Goal: Task Accomplishment & Management: Complete application form

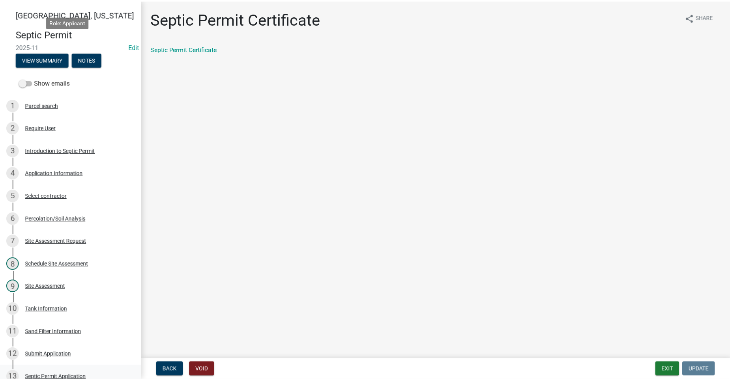
scroll to position [355, 0]
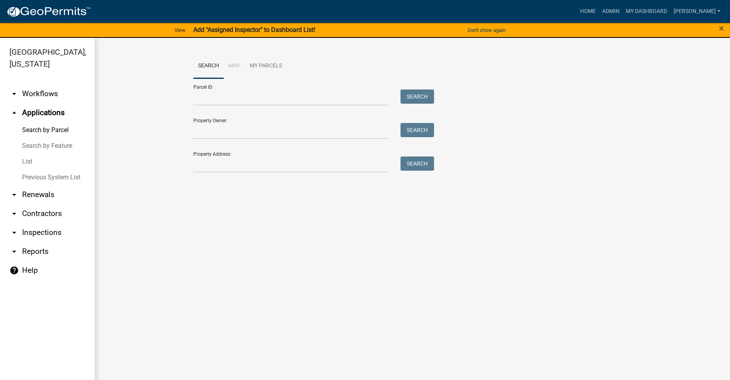
click at [33, 103] on link "arrow_drop_up Applications" at bounding box center [47, 112] width 95 height 19
click at [15, 89] on icon "arrow_drop_down" at bounding box center [13, 93] width 9 height 9
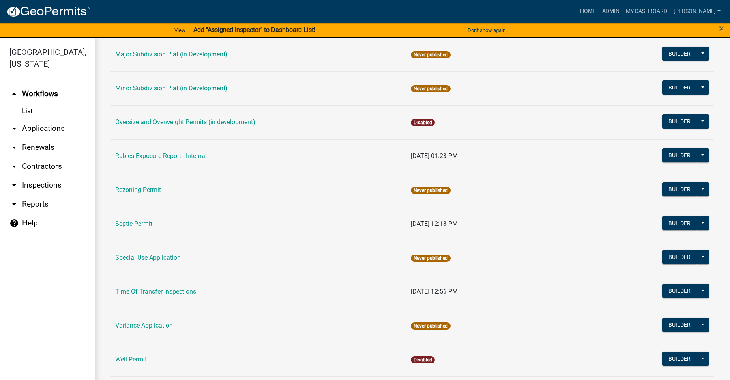
scroll to position [428, 0]
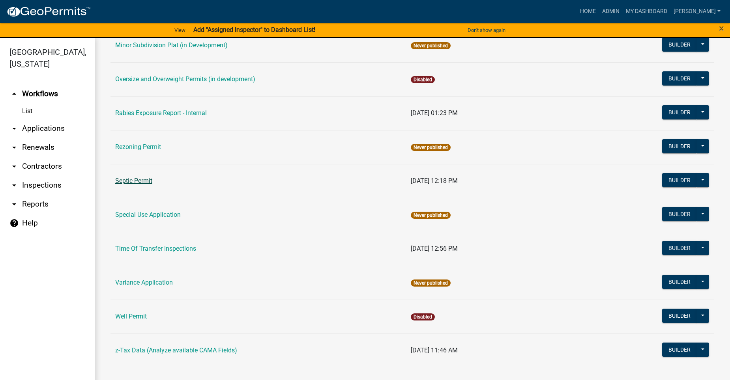
click at [143, 179] on link "Septic Permit" at bounding box center [133, 180] width 37 height 7
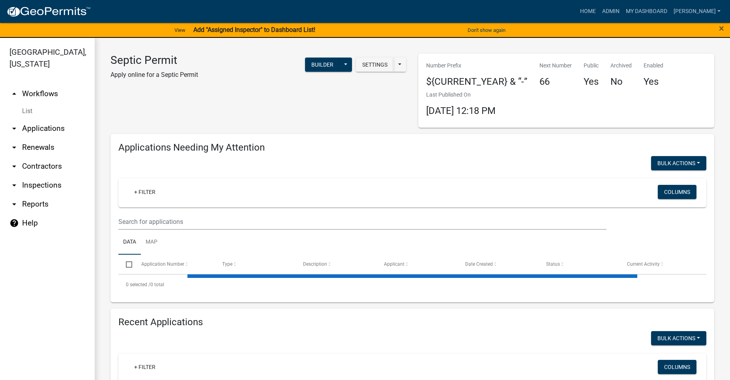
select select "2: 50"
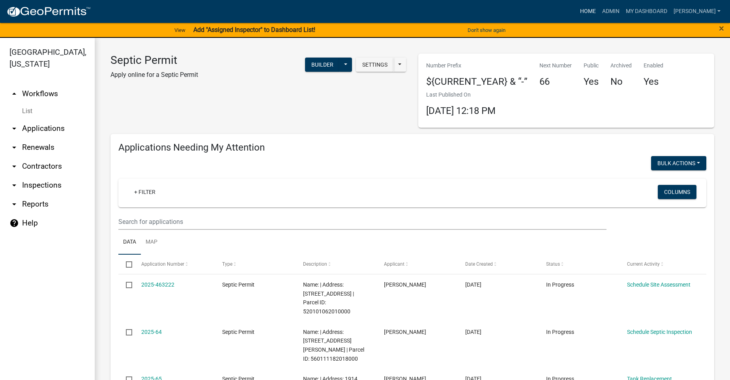
click at [599, 11] on link "Home" at bounding box center [588, 11] width 22 height 15
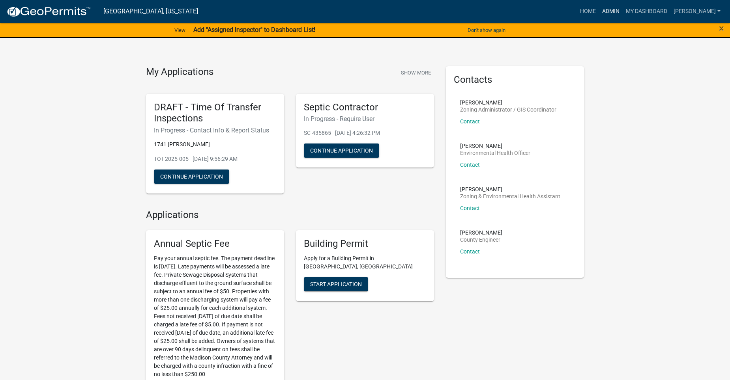
click at [621, 10] on link "Admin" at bounding box center [611, 11] width 24 height 15
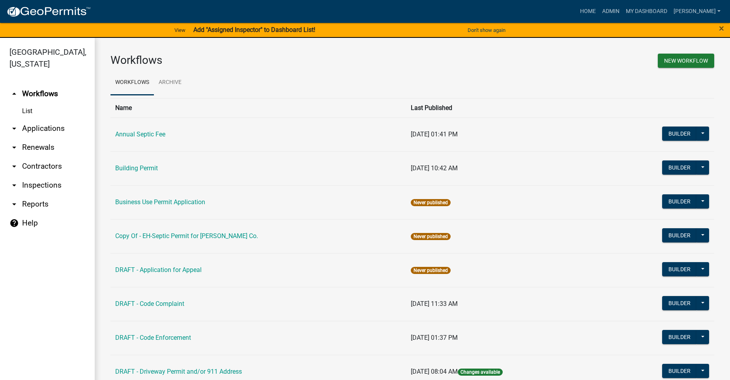
click at [35, 119] on link "arrow_drop_down Applications" at bounding box center [47, 128] width 95 height 19
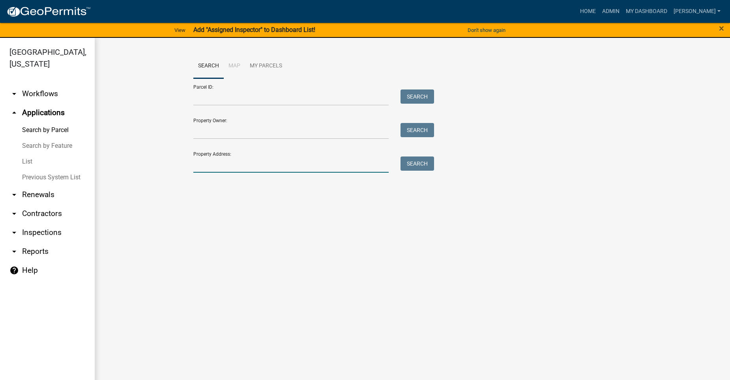
click at [260, 168] on input "Property Address:" at bounding box center [290, 165] width 195 height 16
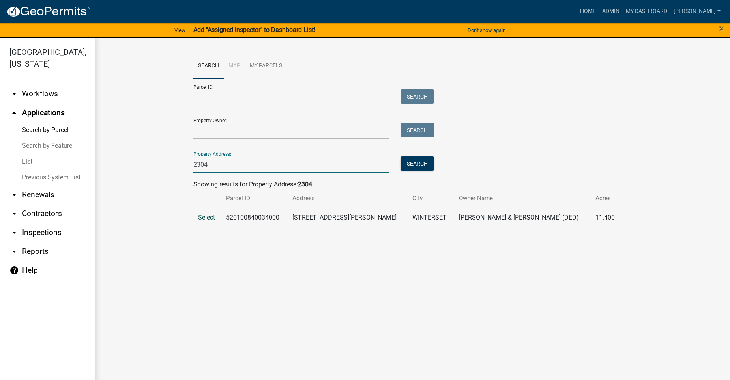
type input "2304"
click at [211, 216] on span "Select" at bounding box center [206, 217] width 17 height 7
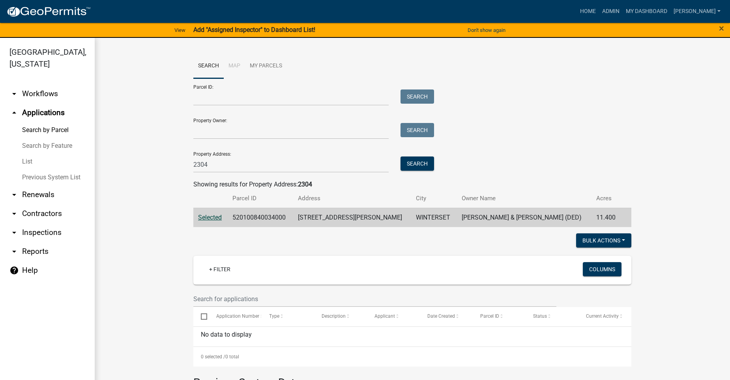
click at [26, 84] on link "arrow_drop_down Workflows" at bounding box center [47, 93] width 95 height 19
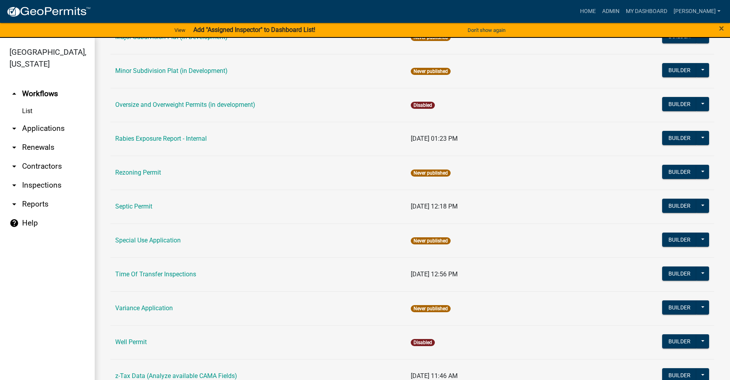
scroll to position [389, 0]
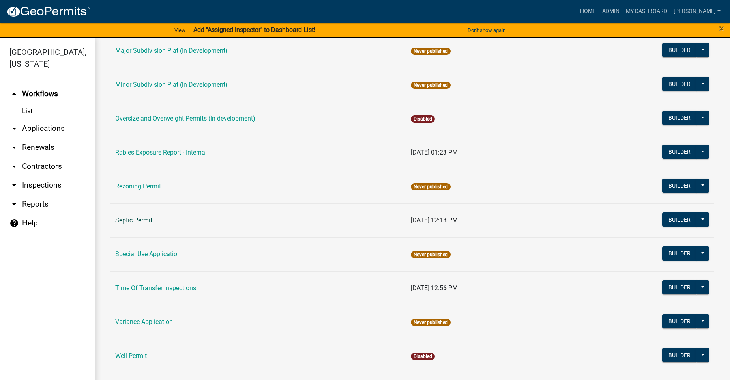
click at [145, 220] on link "Septic Permit" at bounding box center [133, 220] width 37 height 7
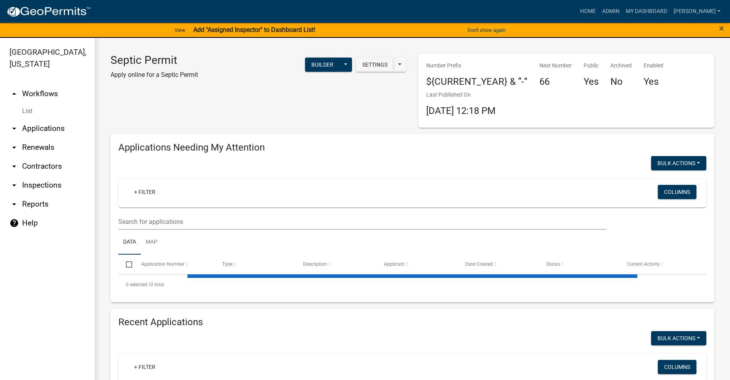
select select "2: 50"
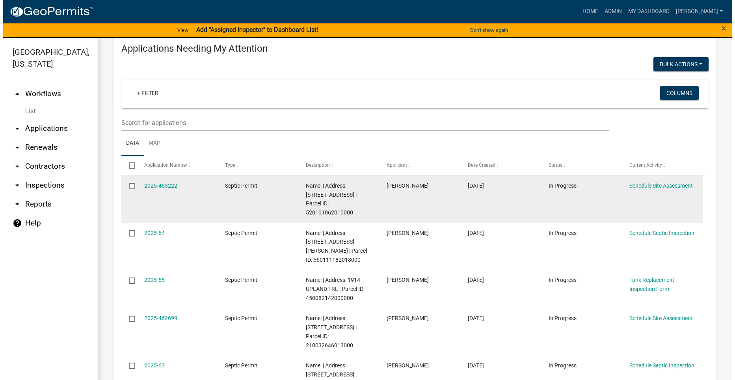
scroll to position [118, 0]
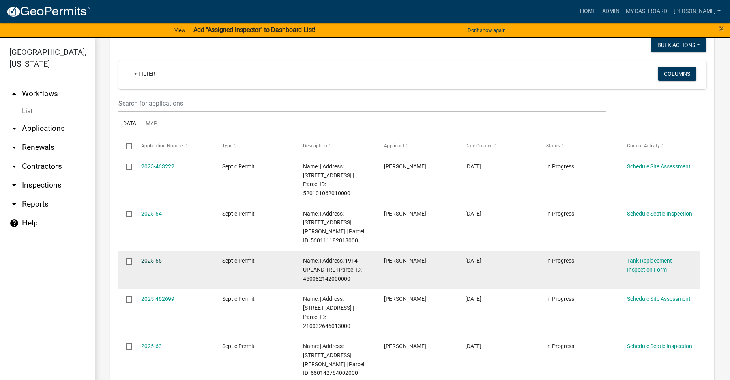
click at [146, 258] on link "2025-65" at bounding box center [151, 261] width 21 height 6
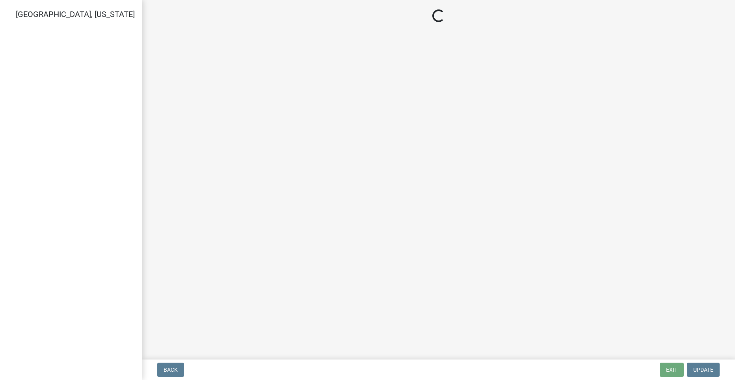
select select "dbe3a1b9-a4b3-48fa-b9c0-fee70399abae"
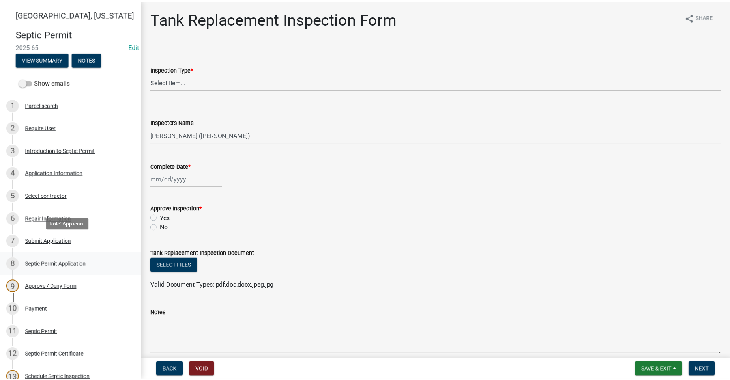
scroll to position [118, 0]
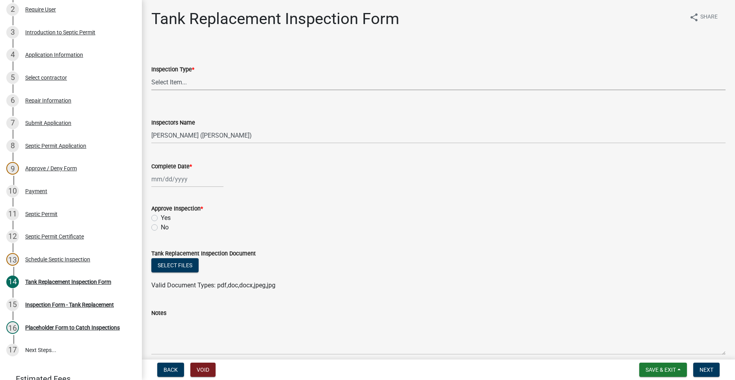
click at [162, 75] on select "Select Item... Tank Replacement" at bounding box center [438, 82] width 575 height 16
click at [151, 74] on select "Select Item... Tank Replacement" at bounding box center [438, 82] width 575 height 16
select select "f82f6d8a-826e-4434-8184-19fa7d3693d9"
click at [168, 180] on div at bounding box center [187, 179] width 72 height 16
select select "8"
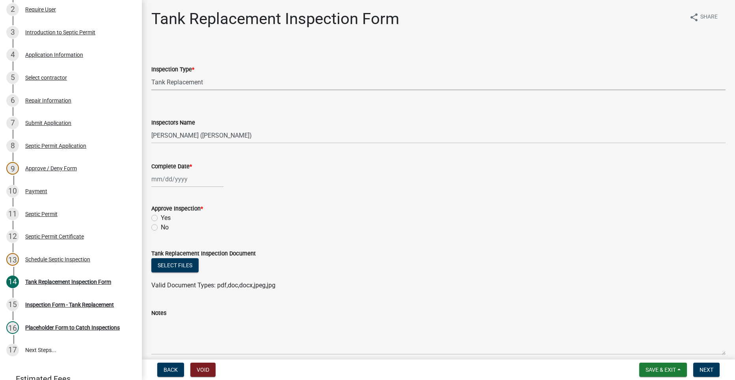
select select "2025"
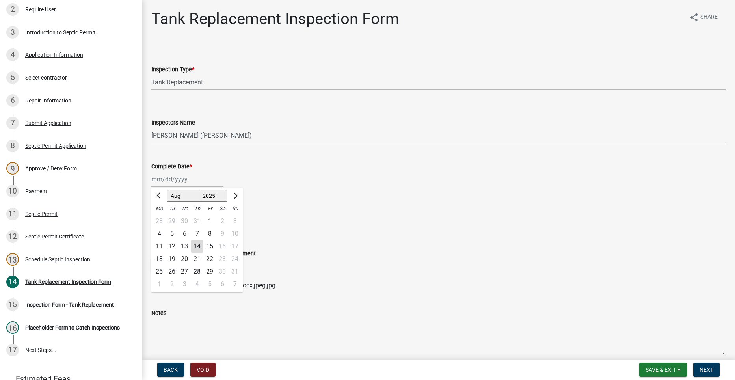
click at [197, 245] on div "14" at bounding box center [197, 246] width 13 height 13
type input "[DATE]"
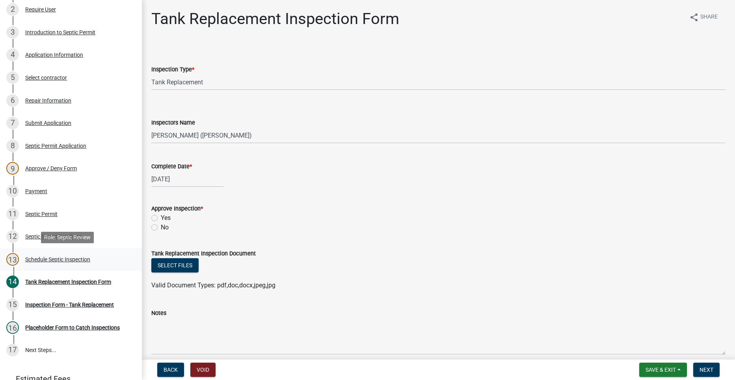
click at [42, 258] on div "Schedule Septic Inspection" at bounding box center [57, 260] width 65 height 6
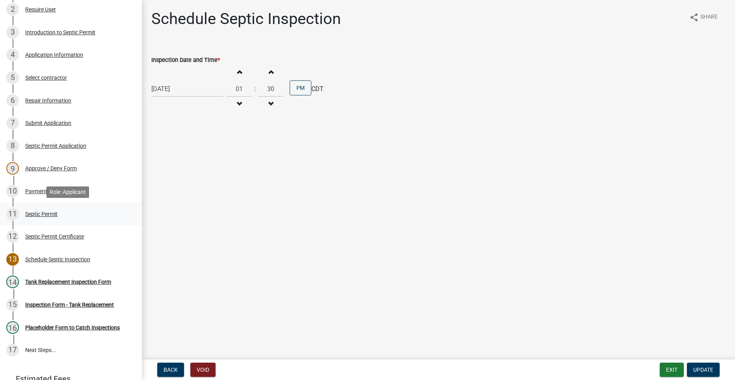
click at [37, 211] on div "Septic Permit" at bounding box center [41, 214] width 32 height 6
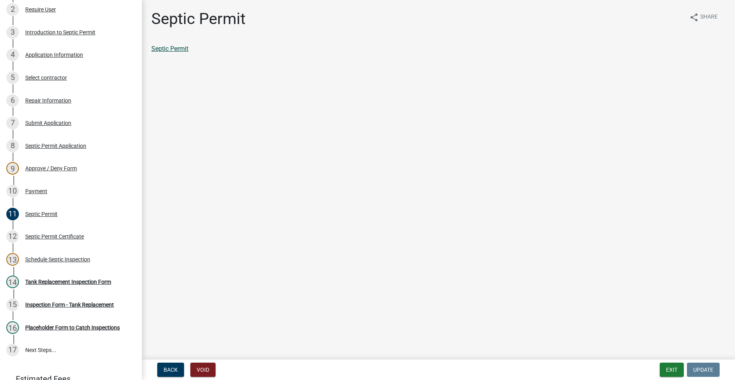
click at [177, 47] on link "Septic Permit" at bounding box center [169, 48] width 37 height 7
drag, startPoint x: 288, startPoint y: 99, endPoint x: 54, endPoint y: 39, distance: 241.7
click at [288, 99] on main "Septic Permit share Share Septic Permit" at bounding box center [439, 178] width 594 height 357
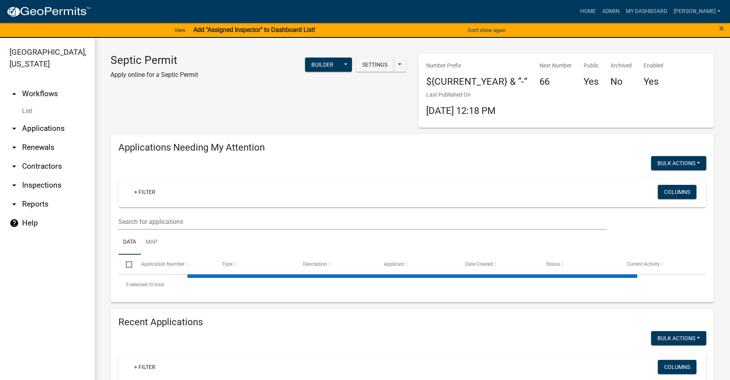
select select "2: 50"
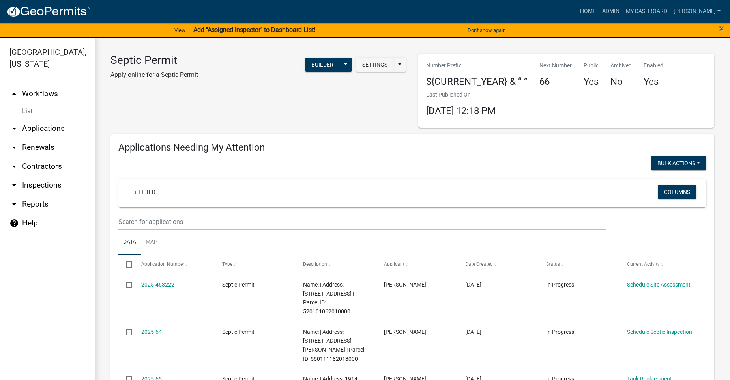
click at [24, 119] on link "arrow_drop_down Applications" at bounding box center [47, 128] width 95 height 19
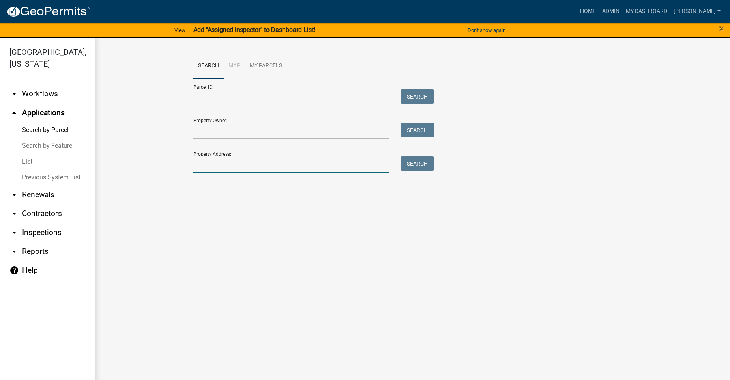
click at [276, 170] on input "Property Address:" at bounding box center [290, 165] width 195 height 16
click at [260, 140] on form "Parcel ID: Search Property Owner: Search Property Address: Search" at bounding box center [311, 125] width 237 height 94
click at [259, 134] on input "Property Owner:" at bounding box center [290, 131] width 195 height 16
drag, startPoint x: 156, startPoint y: 175, endPoint x: 163, endPoint y: 168, distance: 10.1
click at [158, 171] on wm-workflow-application-search-view "Search Map My Parcels Parcel ID: Search Property Owner: Search Property Address…" at bounding box center [411, 117] width 603 height 126
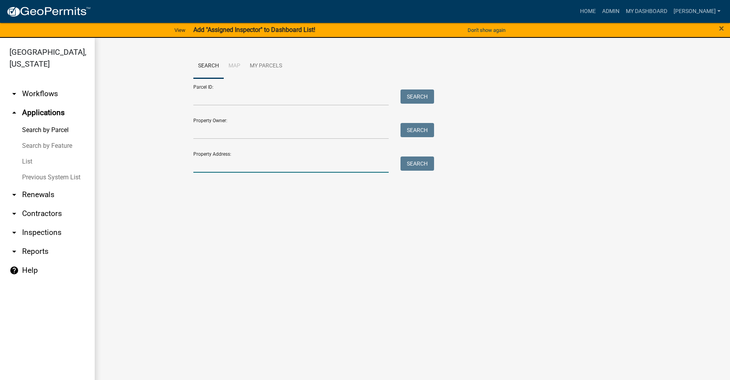
click at [205, 166] on input "Property Address:" at bounding box center [290, 165] width 195 height 16
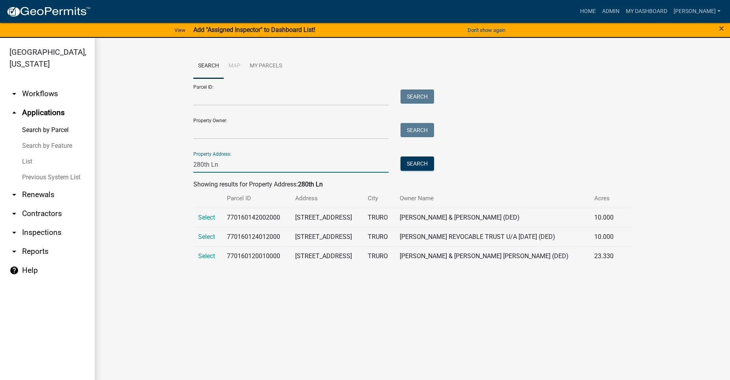
type input "280th Ln"
drag, startPoint x: 195, startPoint y: 256, endPoint x: 200, endPoint y: 255, distance: 5.4
click at [195, 256] on td "Select" at bounding box center [207, 255] width 29 height 19
click at [201, 255] on span "Select" at bounding box center [206, 255] width 17 height 7
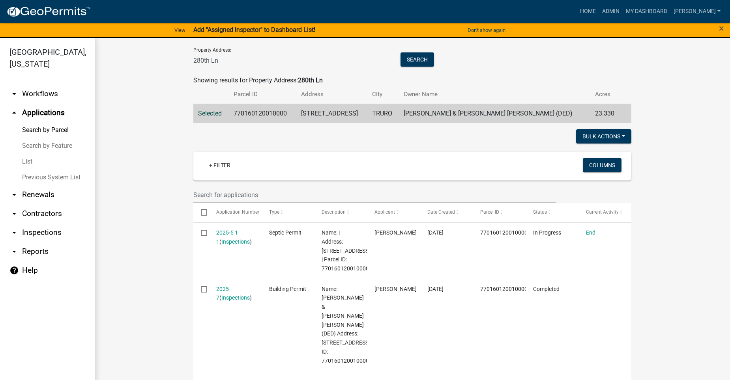
scroll to position [118, 0]
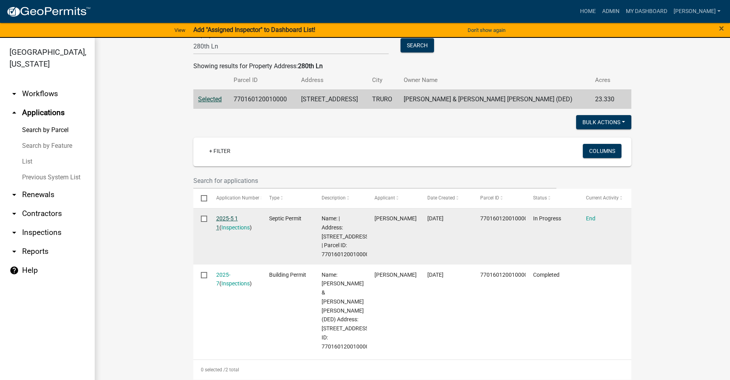
click at [223, 218] on link "2025-5 1 1" at bounding box center [227, 222] width 22 height 15
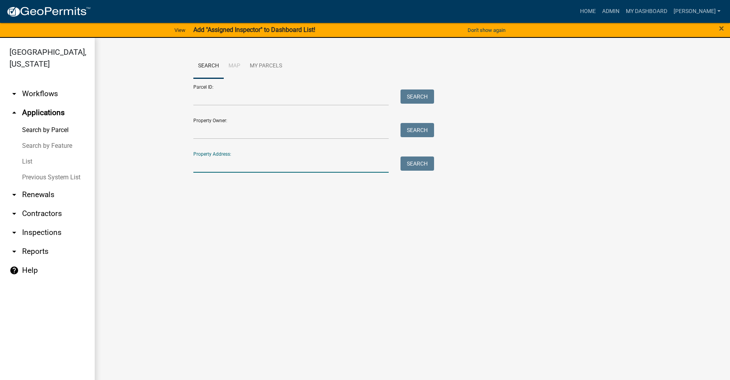
click at [274, 161] on input "Property Address:" at bounding box center [290, 165] width 195 height 16
type input "280th Ln"
click at [411, 161] on button "Search" at bounding box center [417, 164] width 34 height 14
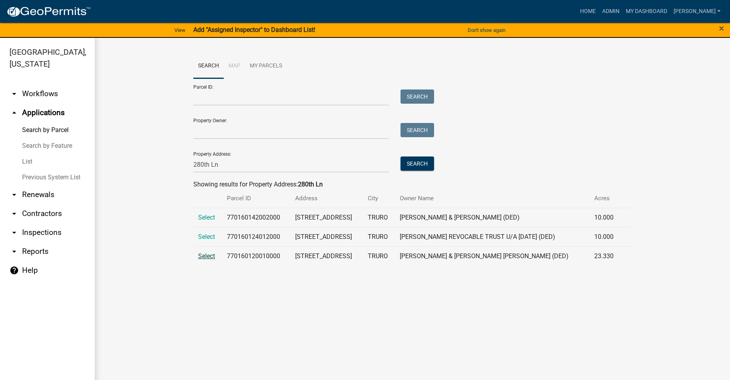
click at [210, 255] on span "Select" at bounding box center [206, 255] width 17 height 7
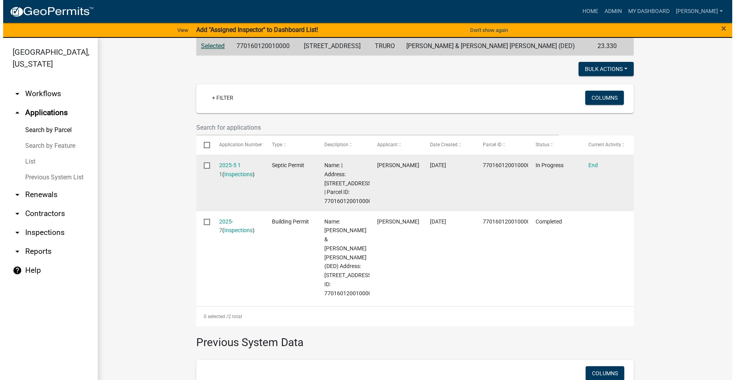
scroll to position [158, 0]
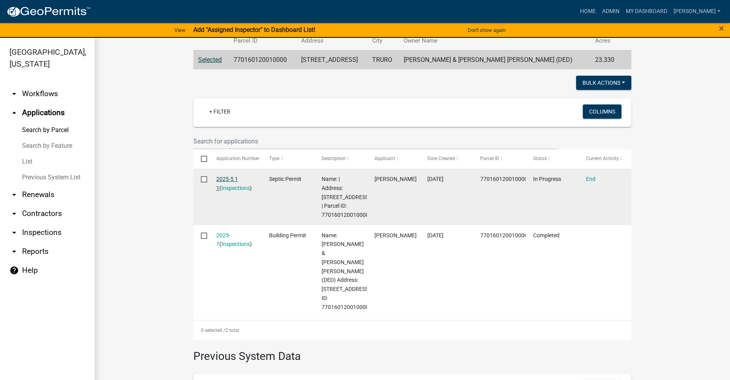
click at [227, 179] on link "2025-5 1 1" at bounding box center [227, 183] width 22 height 15
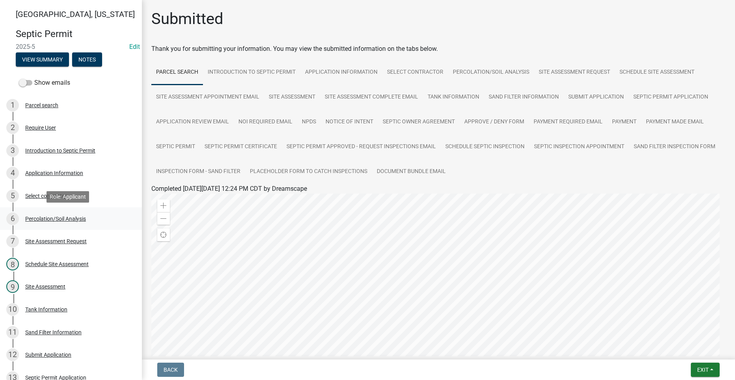
click at [50, 217] on div "Percolation/Soil Analysis" at bounding box center [55, 219] width 61 height 6
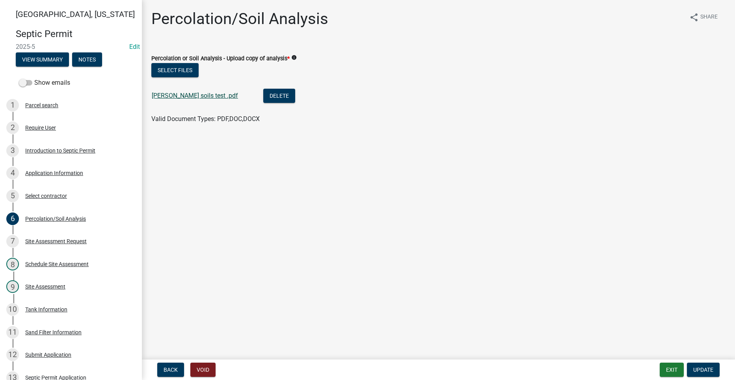
click at [178, 96] on link "[PERSON_NAME] soils test .pdf" at bounding box center [195, 95] width 86 height 7
click at [41, 196] on div "Select contractor" at bounding box center [46, 196] width 42 height 6
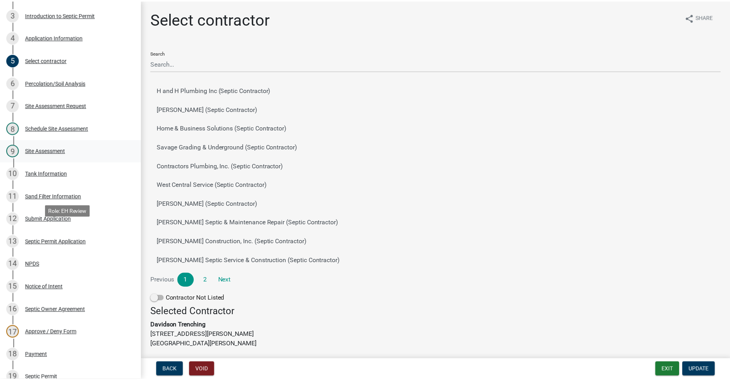
scroll to position [158, 0]
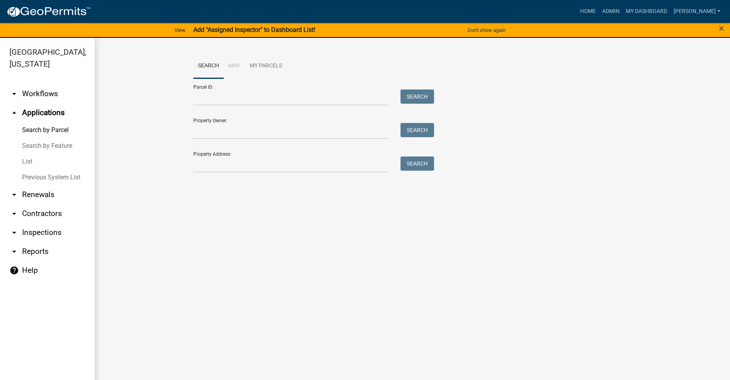
click at [12, 108] on icon "arrow_drop_up" at bounding box center [13, 112] width 9 height 9
click at [16, 89] on icon "arrow_drop_down" at bounding box center [13, 93] width 9 height 9
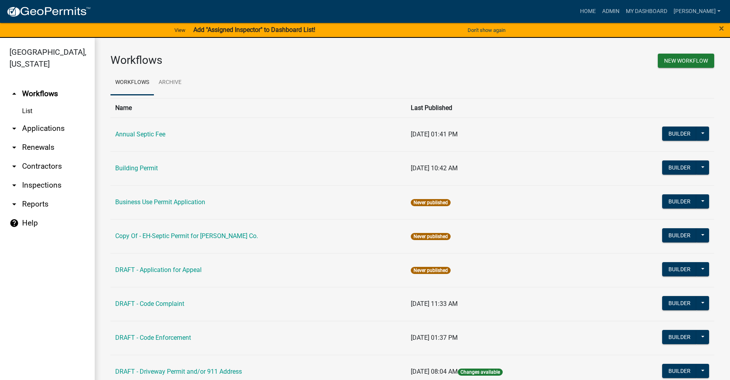
scroll to position [394, 0]
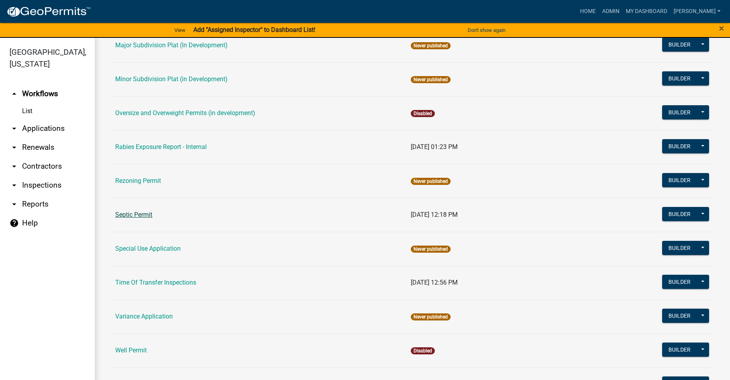
click at [127, 212] on link "Septic Permit" at bounding box center [133, 214] width 37 height 7
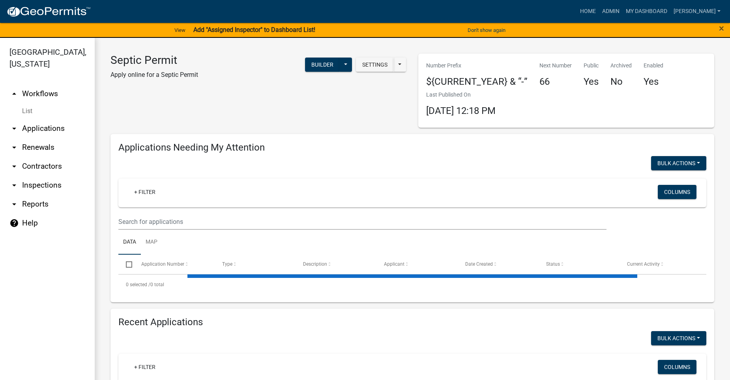
select select "2: 50"
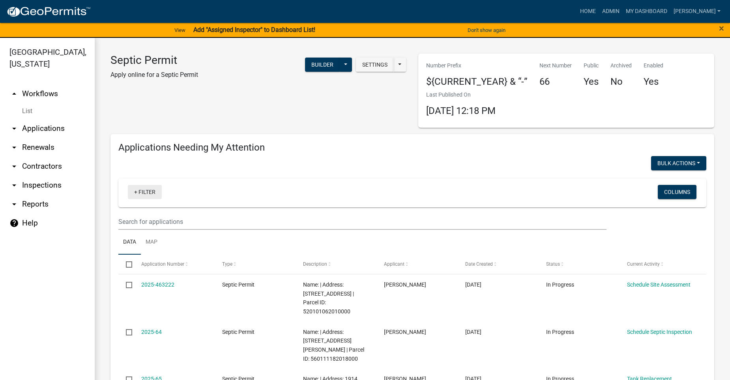
click at [143, 192] on link "+ Filter" at bounding box center [145, 192] width 34 height 14
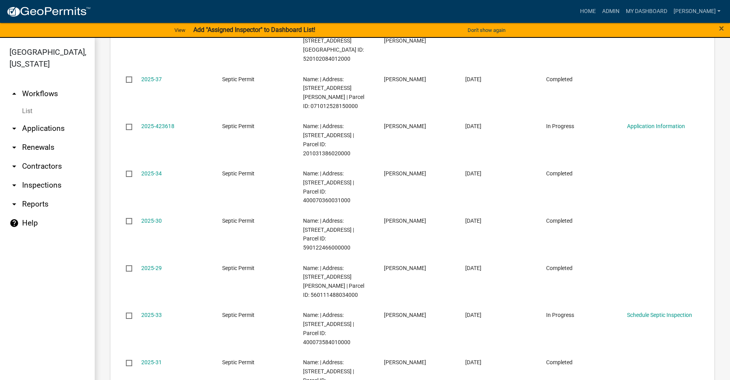
scroll to position [2484, 0]
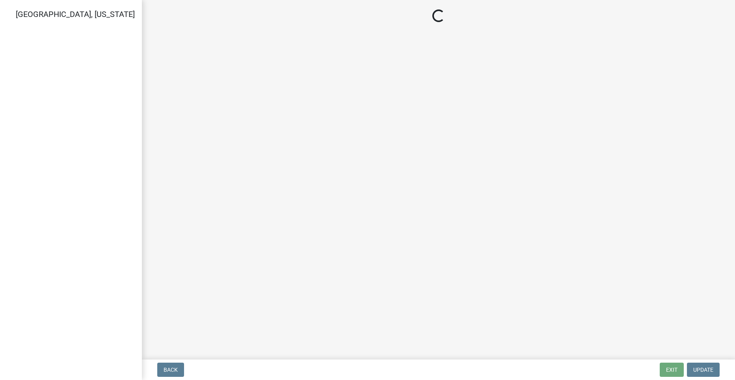
select select "dbe3a1b9-a4b3-48fa-b9c0-fee70399abae"
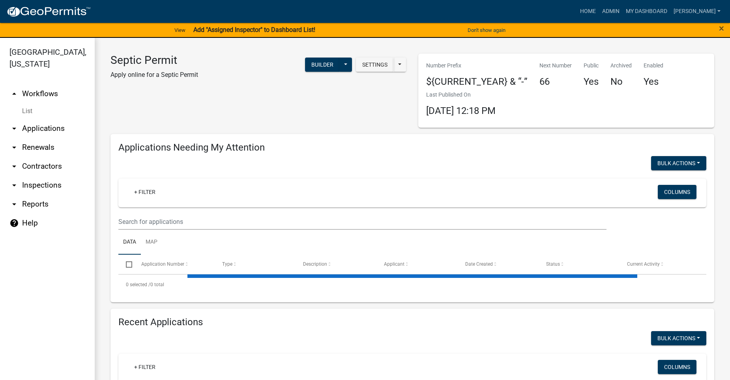
select select "2: 50"
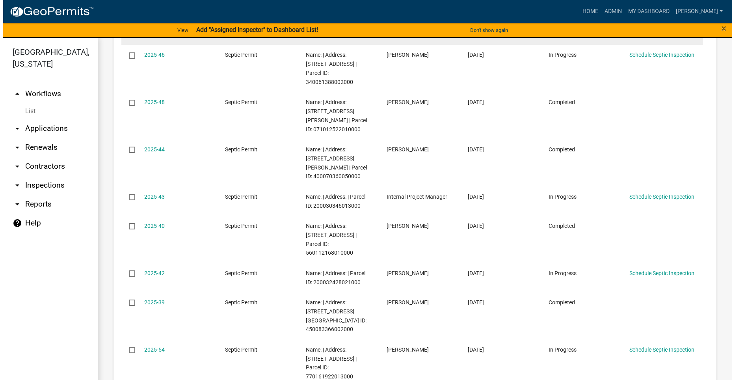
scroll to position [2169, 0]
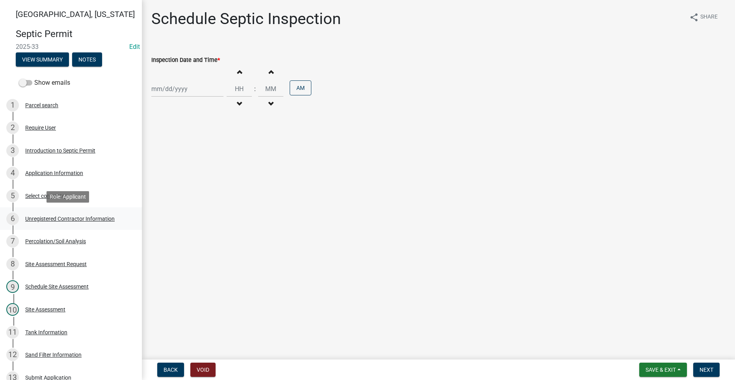
click at [89, 220] on div "Unregistered Contractor Information" at bounding box center [70, 219] width 90 height 6
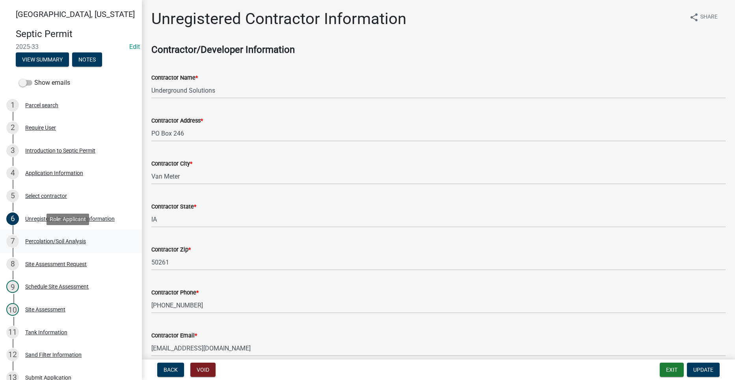
click at [62, 243] on div "Percolation/Soil Analysis" at bounding box center [55, 242] width 61 height 6
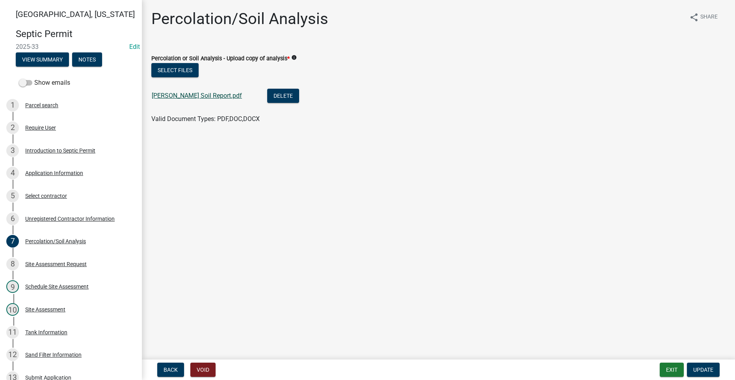
click at [169, 95] on link "[PERSON_NAME] Soil Report.pdf" at bounding box center [197, 95] width 90 height 7
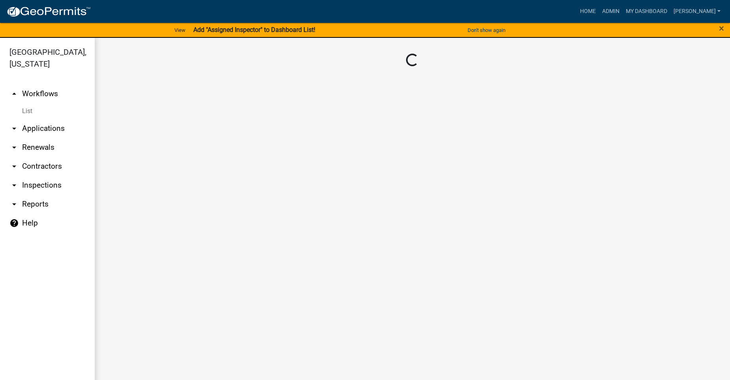
click at [45, 119] on link "arrow_drop_down Applications" at bounding box center [47, 128] width 95 height 19
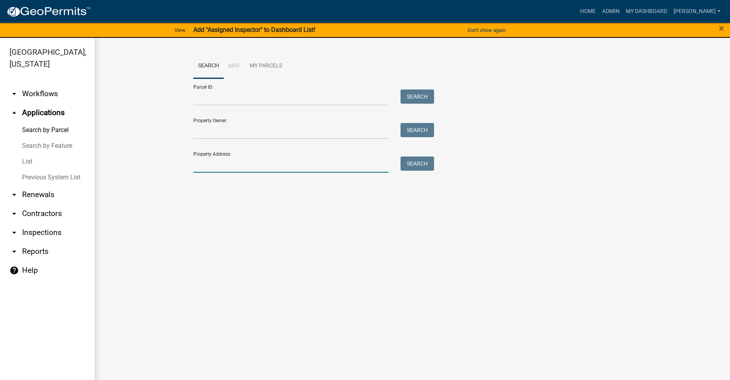
click at [253, 162] on input "Property Address:" at bounding box center [290, 165] width 195 height 16
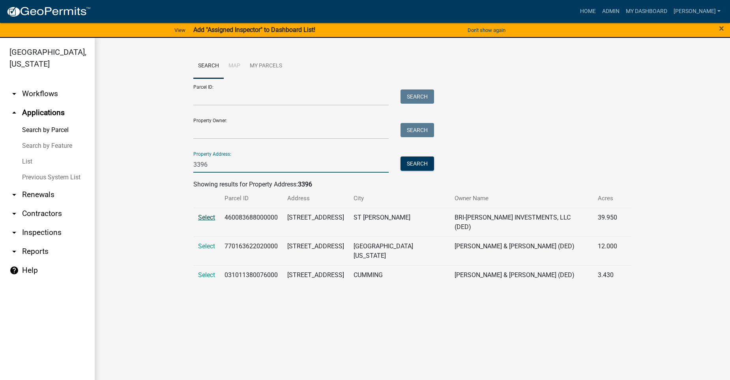
type input "3396"
click at [213, 218] on span "Select" at bounding box center [206, 217] width 17 height 7
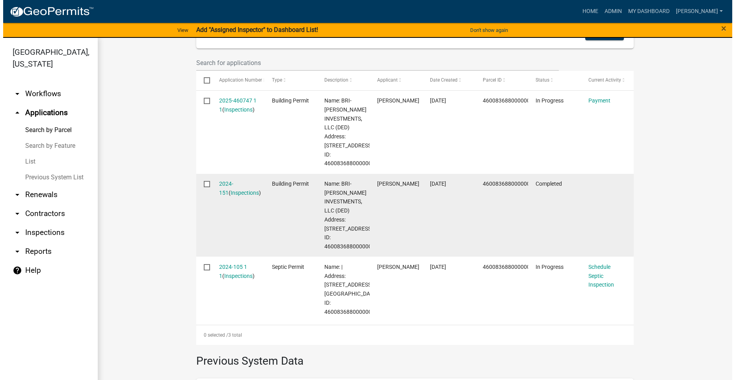
scroll to position [237, 0]
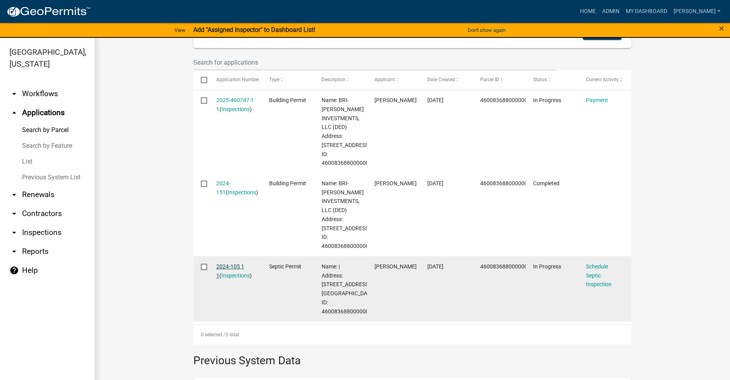
click at [224, 263] on link "2024-105 1 1" at bounding box center [230, 270] width 28 height 15
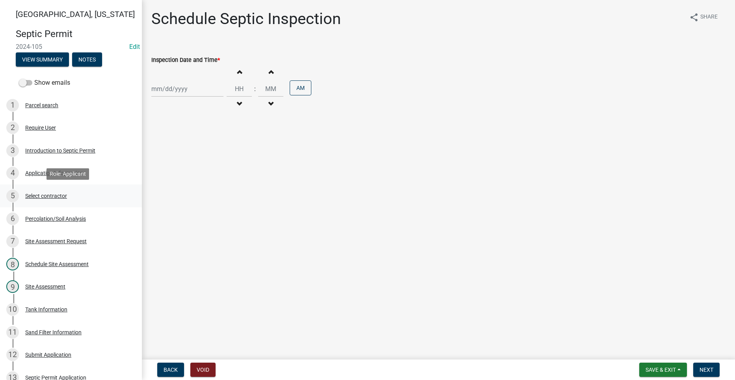
click at [45, 195] on div "Select contractor" at bounding box center [46, 196] width 42 height 6
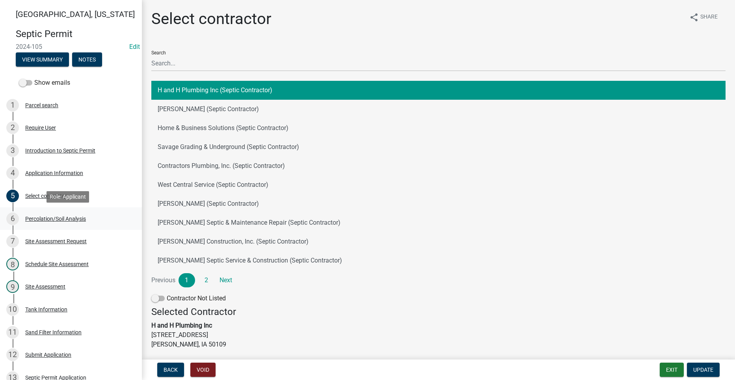
click at [37, 214] on div "6 Percolation/Soil Analysis" at bounding box center [67, 219] width 123 height 13
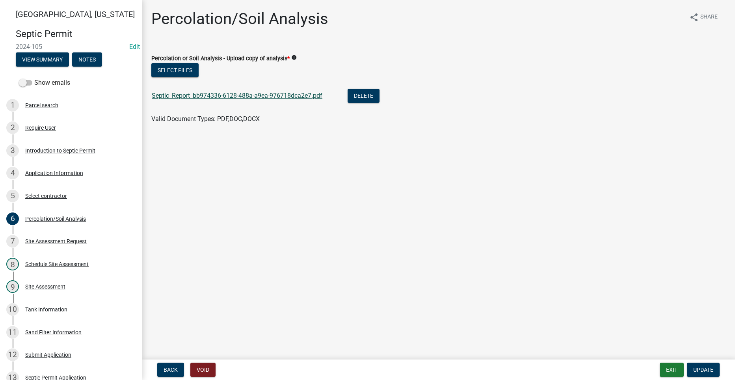
click at [171, 93] on link "Septic_Report_bb974336-6128-488a-a9ea-976718dca2e7.pdf" at bounding box center [237, 95] width 171 height 7
click at [54, 310] on div "Tank Information" at bounding box center [46, 310] width 42 height 6
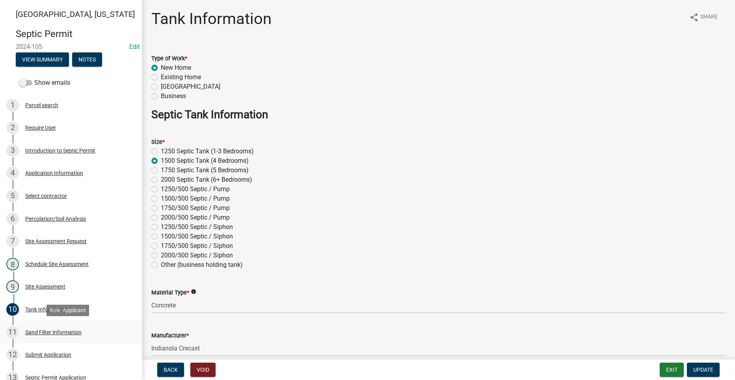
click at [54, 332] on div "Sand Filter Information" at bounding box center [53, 333] width 56 height 6
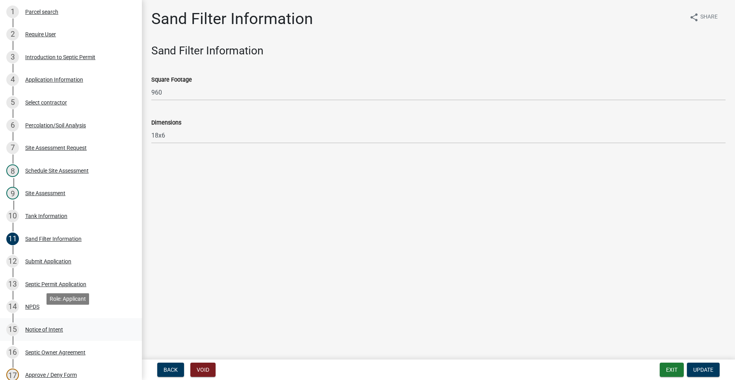
scroll to position [237, 0]
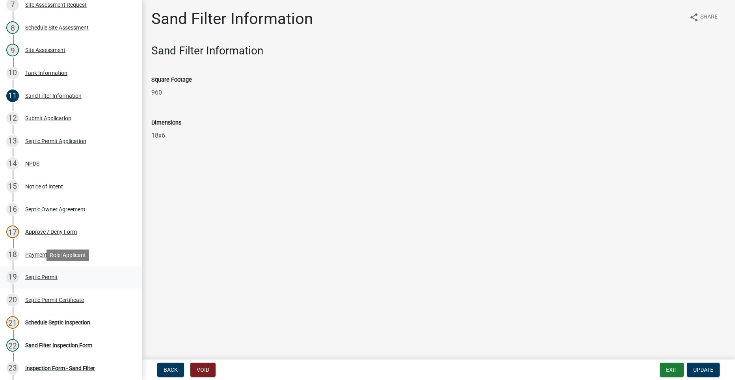
click at [43, 281] on div "19 Septic Permit" at bounding box center [67, 277] width 123 height 13
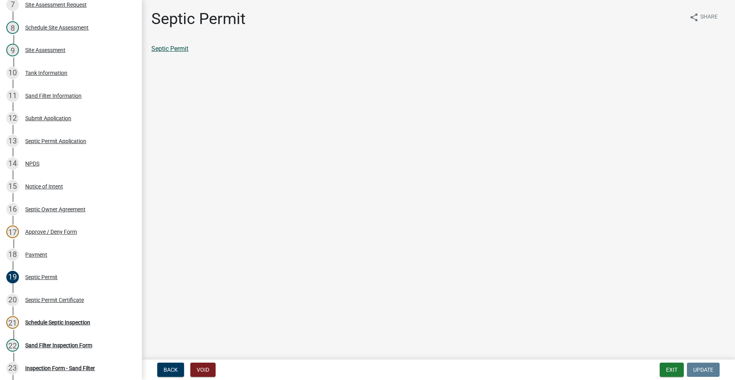
click at [176, 49] on link "Septic Permit" at bounding box center [169, 48] width 37 height 7
